Goal: Find specific page/section: Find specific page/section

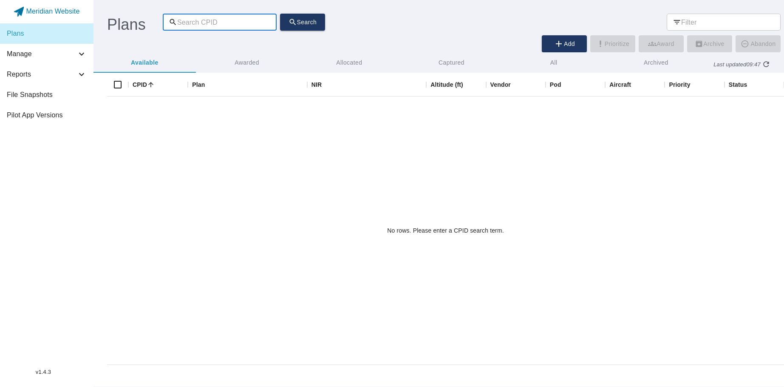
scroll to position [285, 671]
click at [570, 43] on span "Add" at bounding box center [564, 44] width 31 height 11
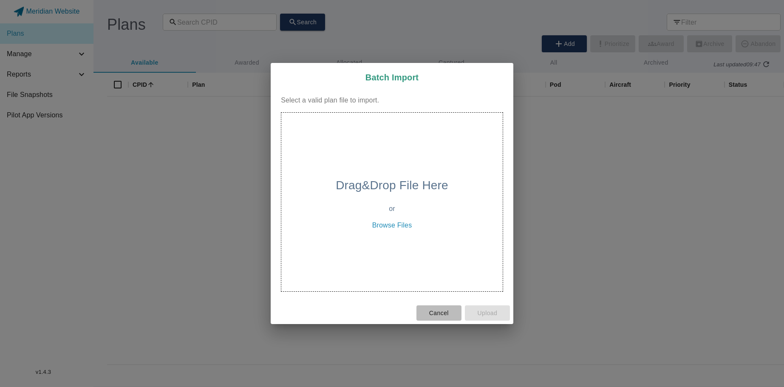
click at [431, 316] on span "Cancel" at bounding box center [439, 313] width 38 height 11
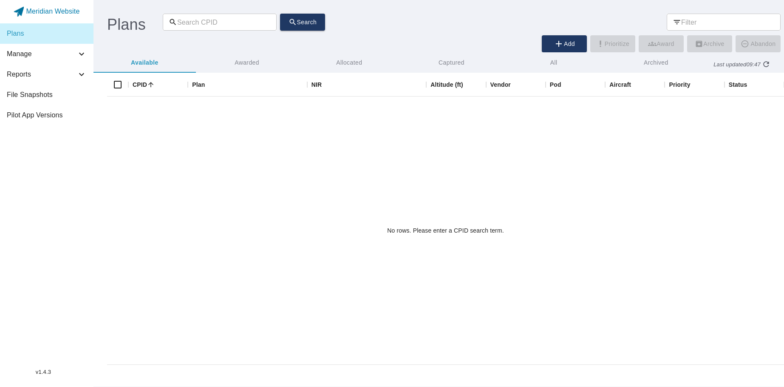
click at [677, 22] on icon at bounding box center [677, 22] width 9 height 9
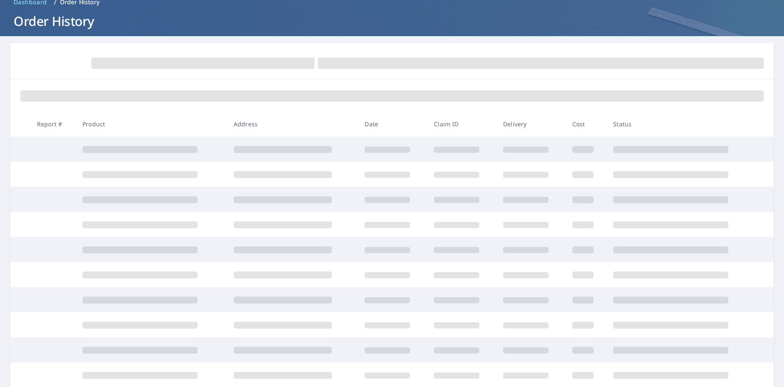
scroll to position [71, 0]
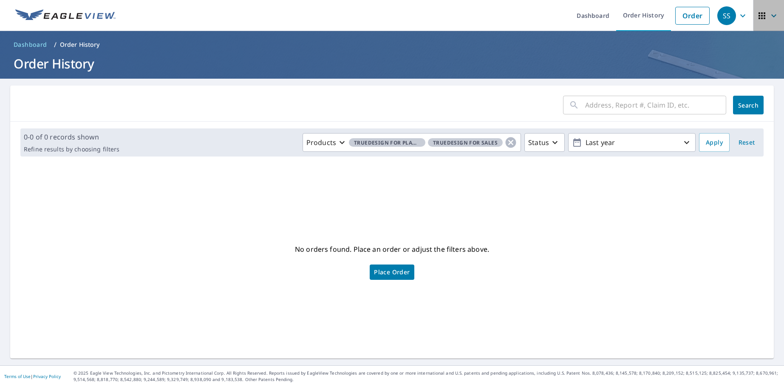
click at [757, 14] on icon "button" at bounding box center [762, 16] width 10 height 10
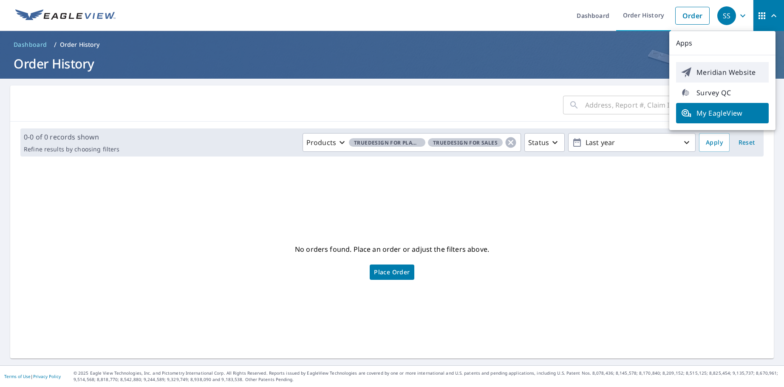
click at [725, 71] on span "Meridian Website" at bounding box center [722, 72] width 82 height 10
